Goal: Information Seeking & Learning: Learn about a topic

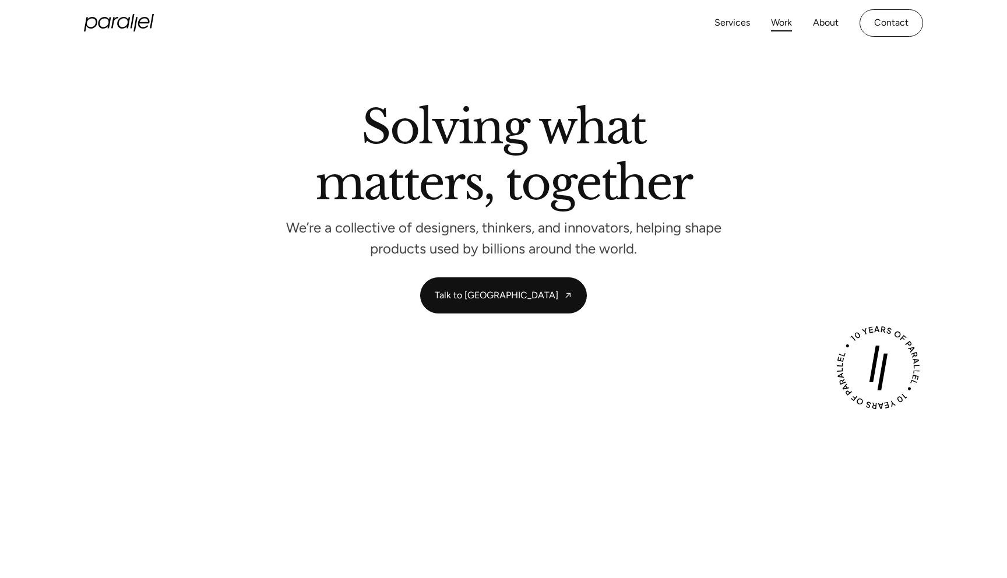
click at [777, 29] on link "Work" at bounding box center [781, 23] width 21 height 17
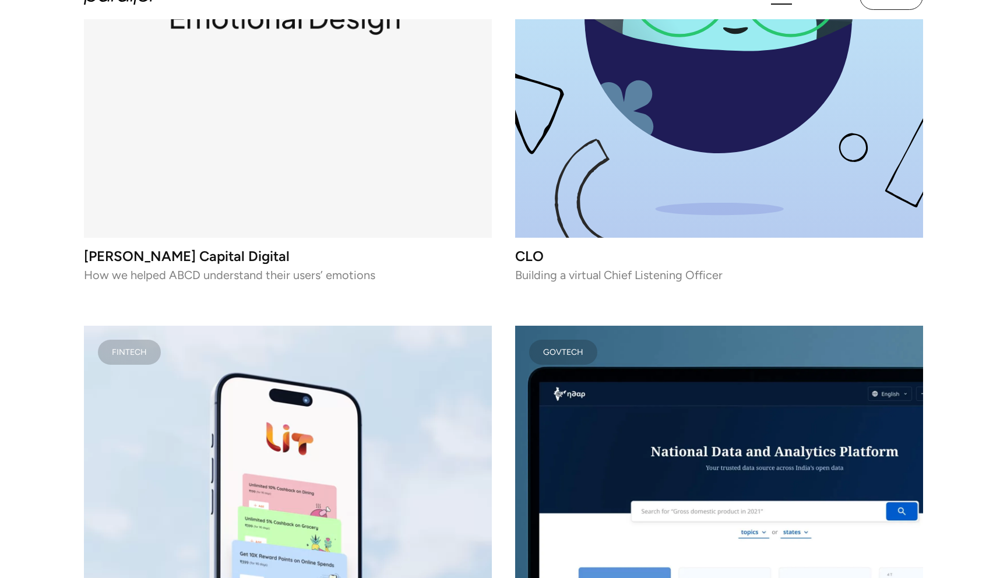
scroll to position [7103, 0]
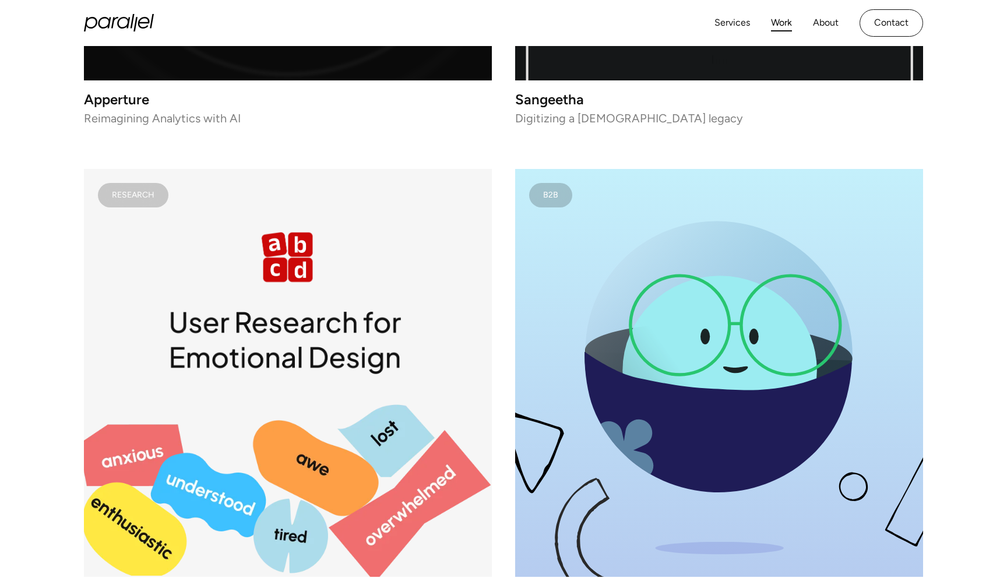
click at [302, 390] on rect "lottie-animation-container" at bounding box center [288, 373] width 408 height 408
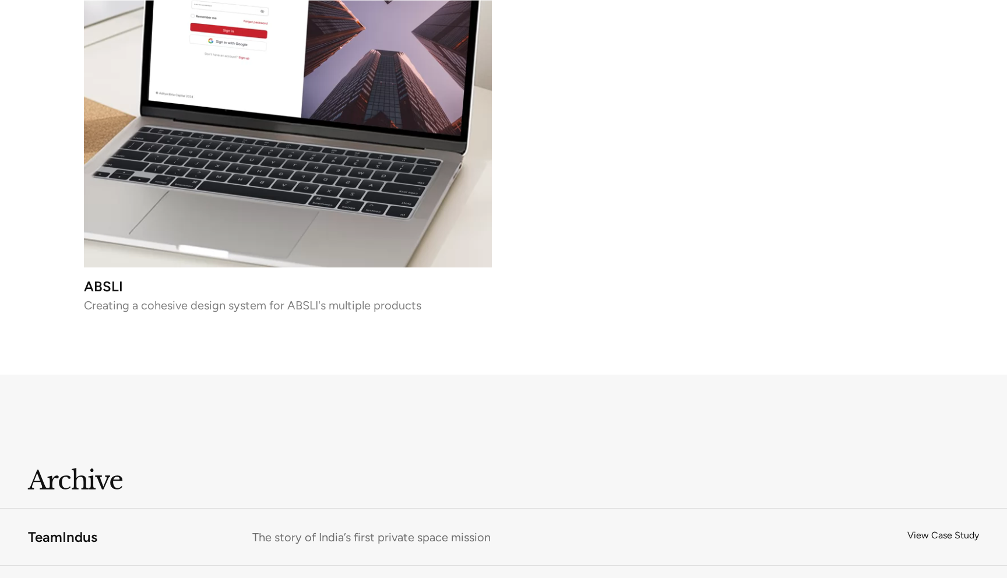
scroll to position [8376, 0]
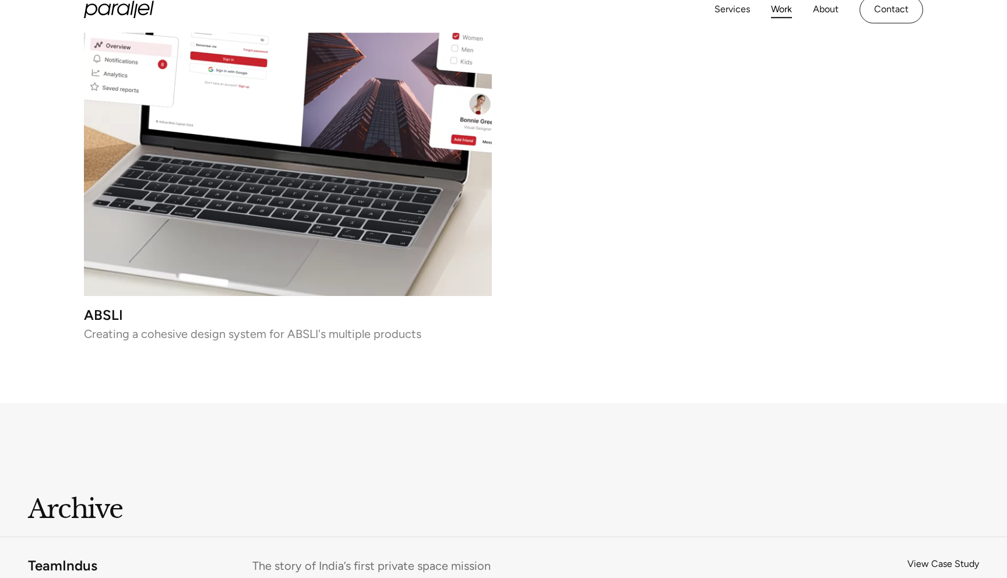
click at [286, 227] on video at bounding box center [288, 92] width 408 height 408
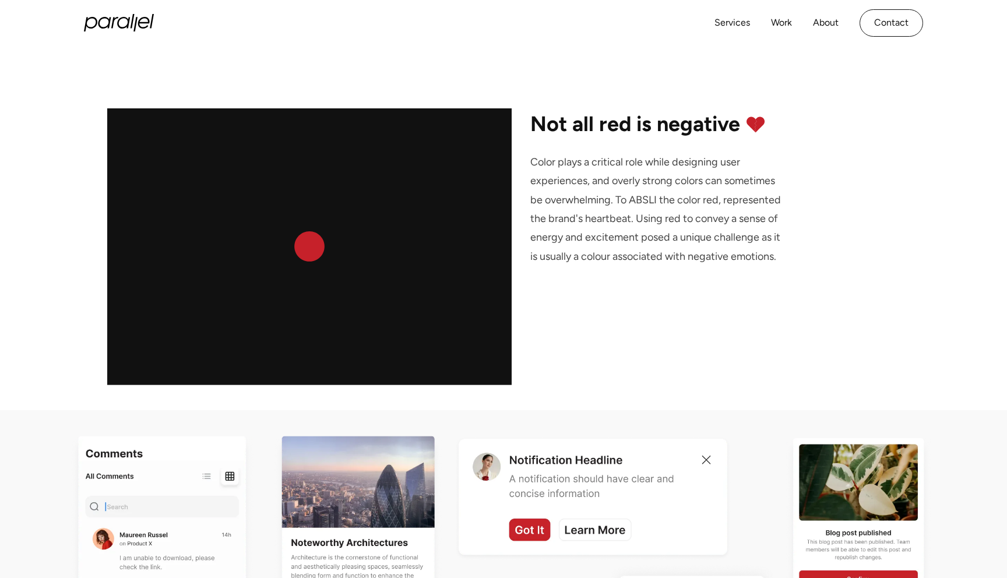
scroll to position [3511, 0]
